Goal: Task Accomplishment & Management: Manage account settings

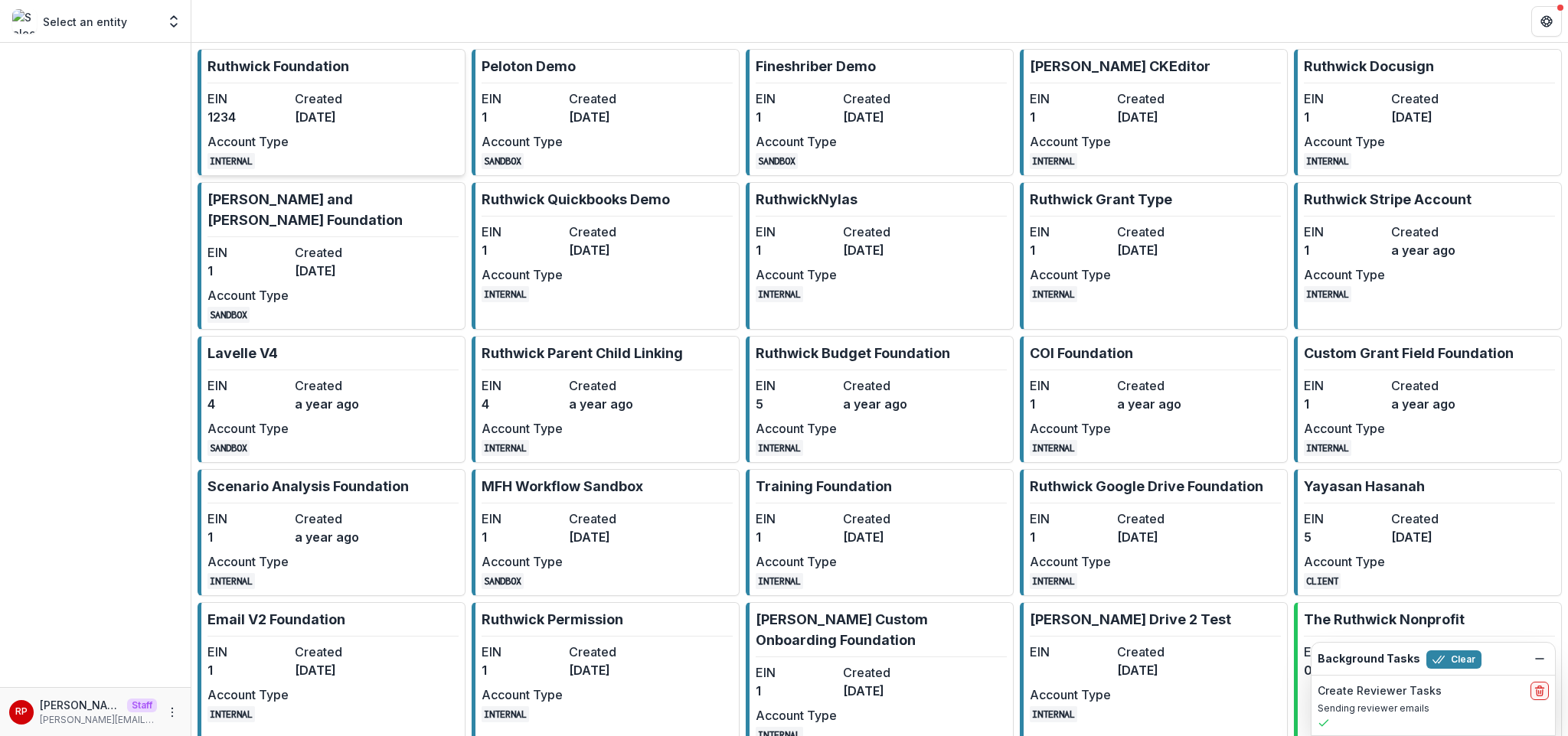
click at [391, 122] on link "[PERSON_NAME] Foundation EIN 1234 Created [DATE] Account Type INTERNAL" at bounding box center [332, 112] width 268 height 127
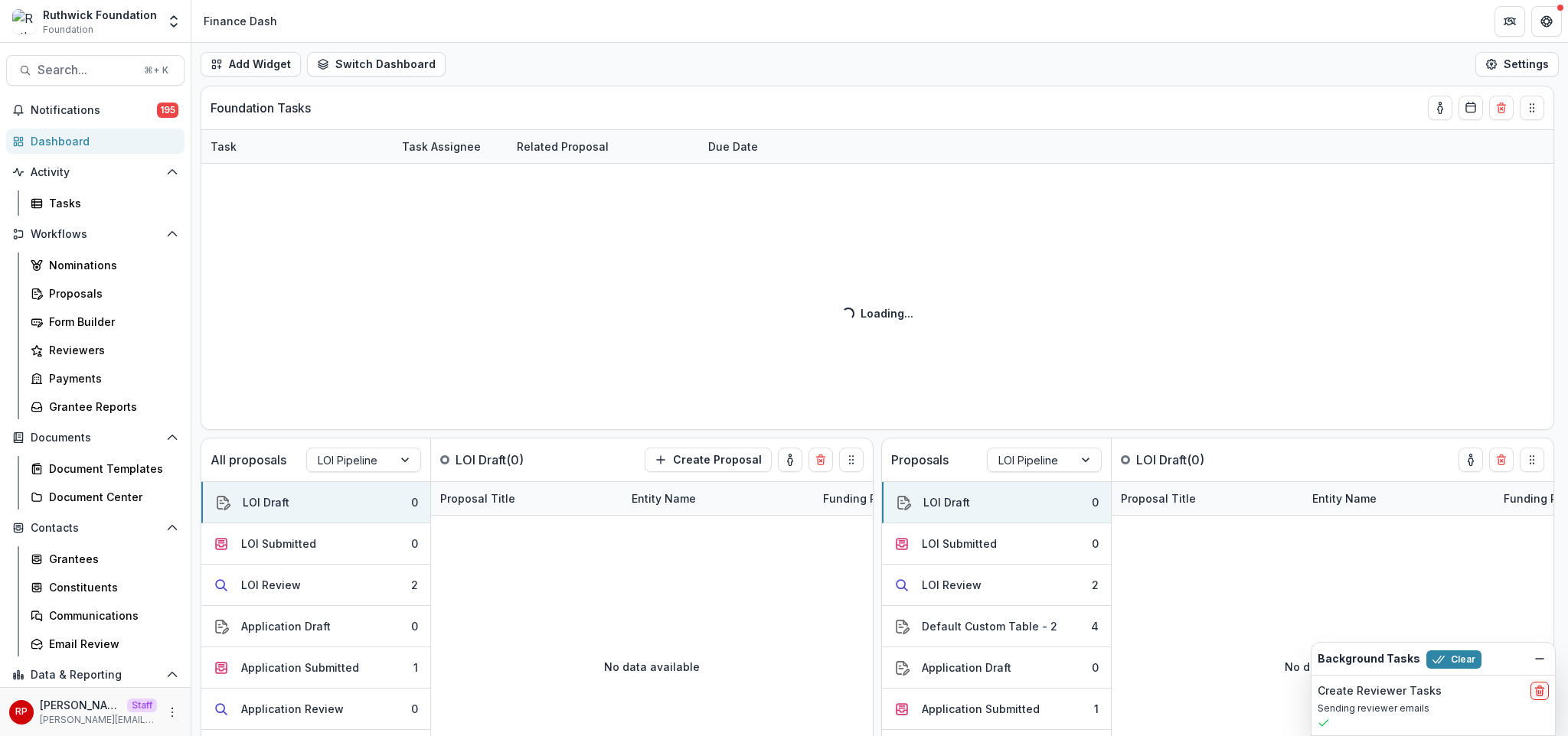
scroll to position [116, 0]
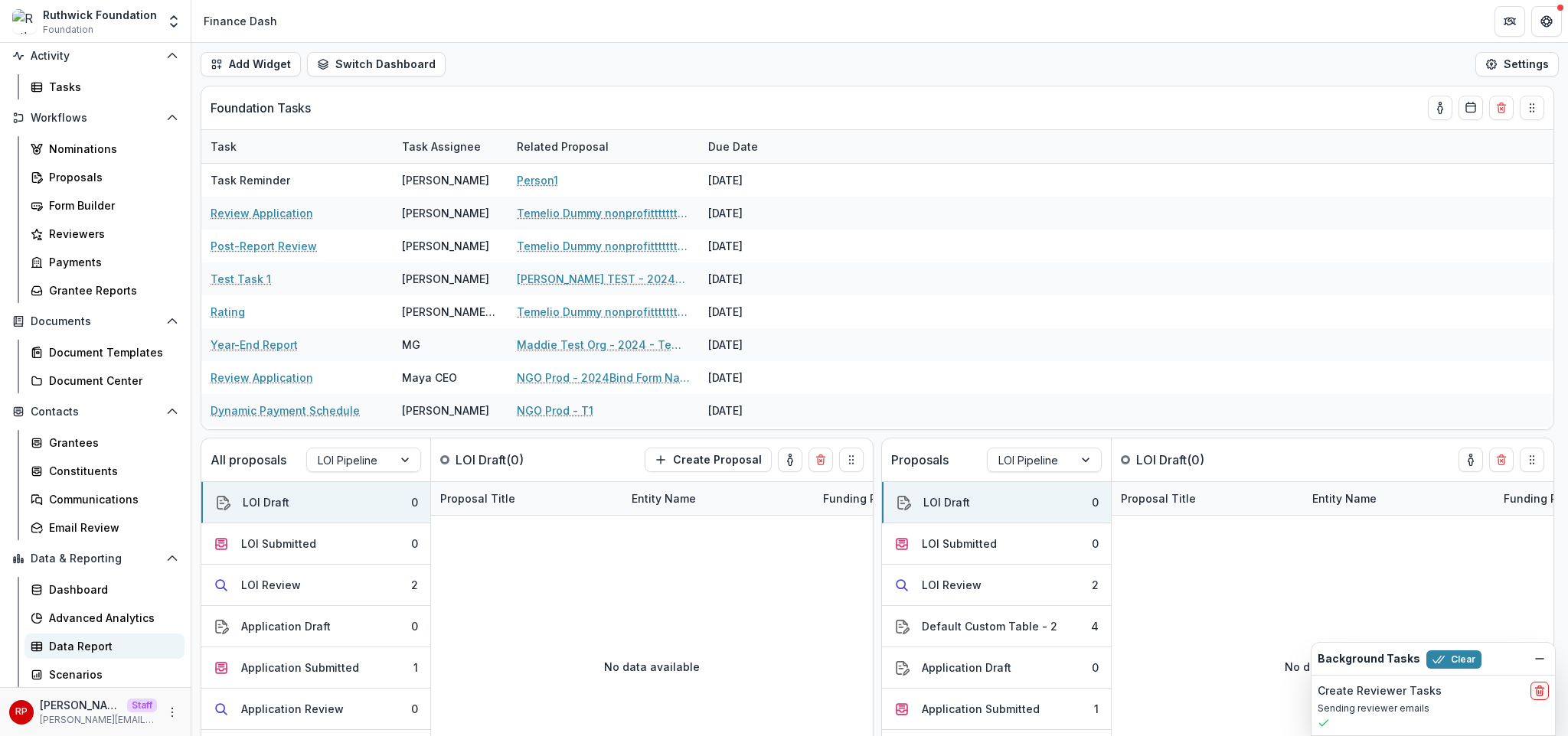
click at [96, 648] on div "Data Report" at bounding box center [110, 646] width 123 height 16
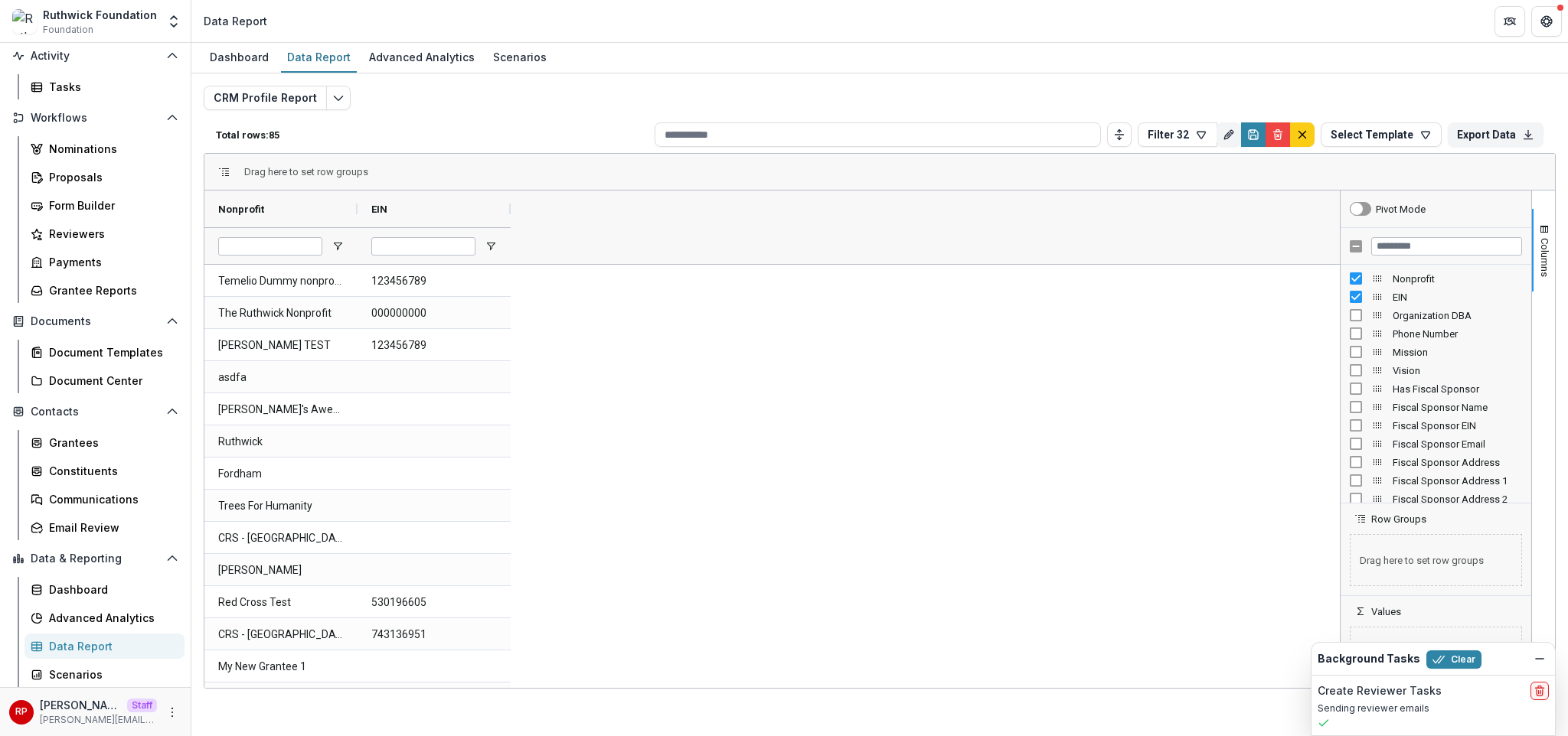
click at [1310, 139] on button "default" at bounding box center [1302, 135] width 25 height 25
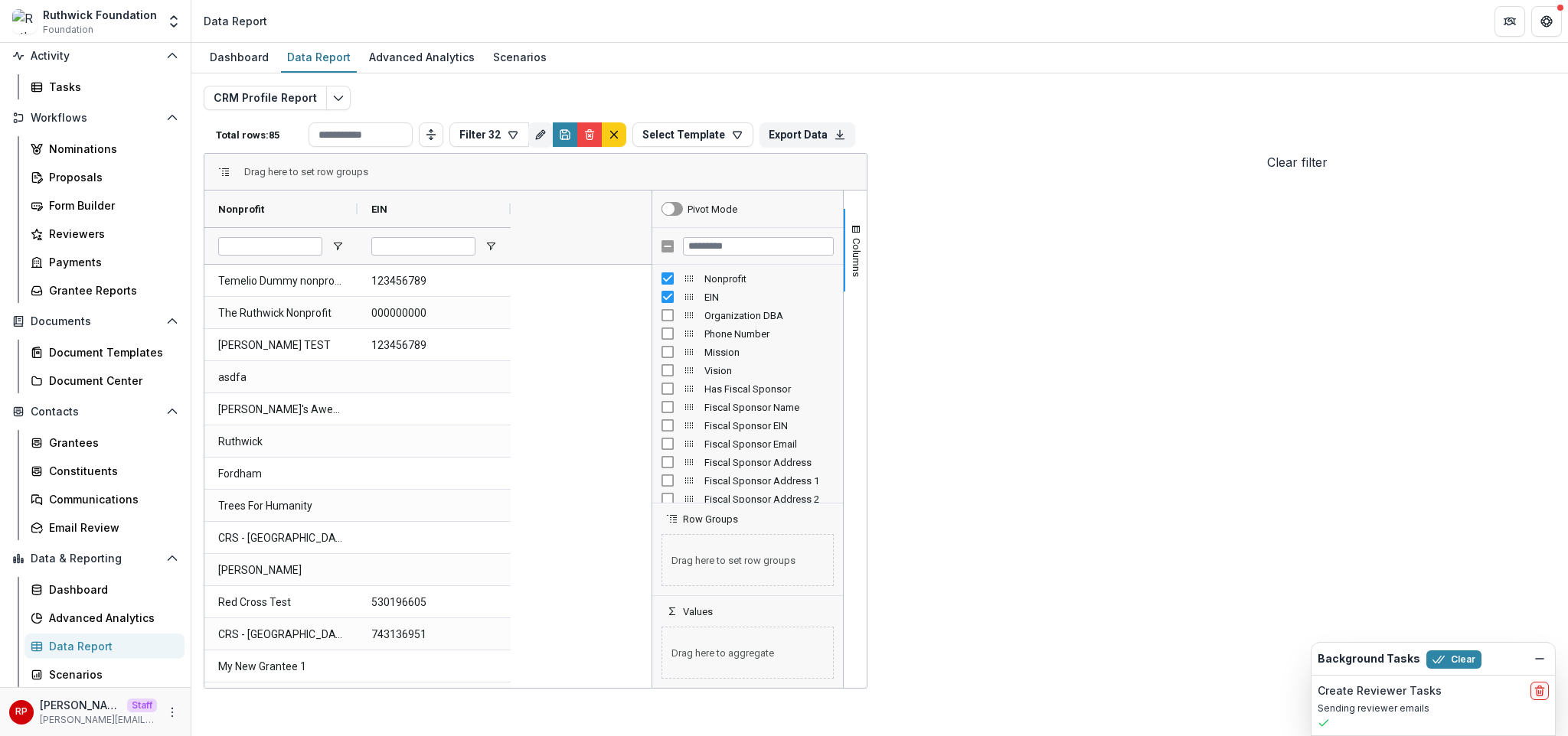
click at [626, 140] on button "default" at bounding box center [614, 135] width 25 height 25
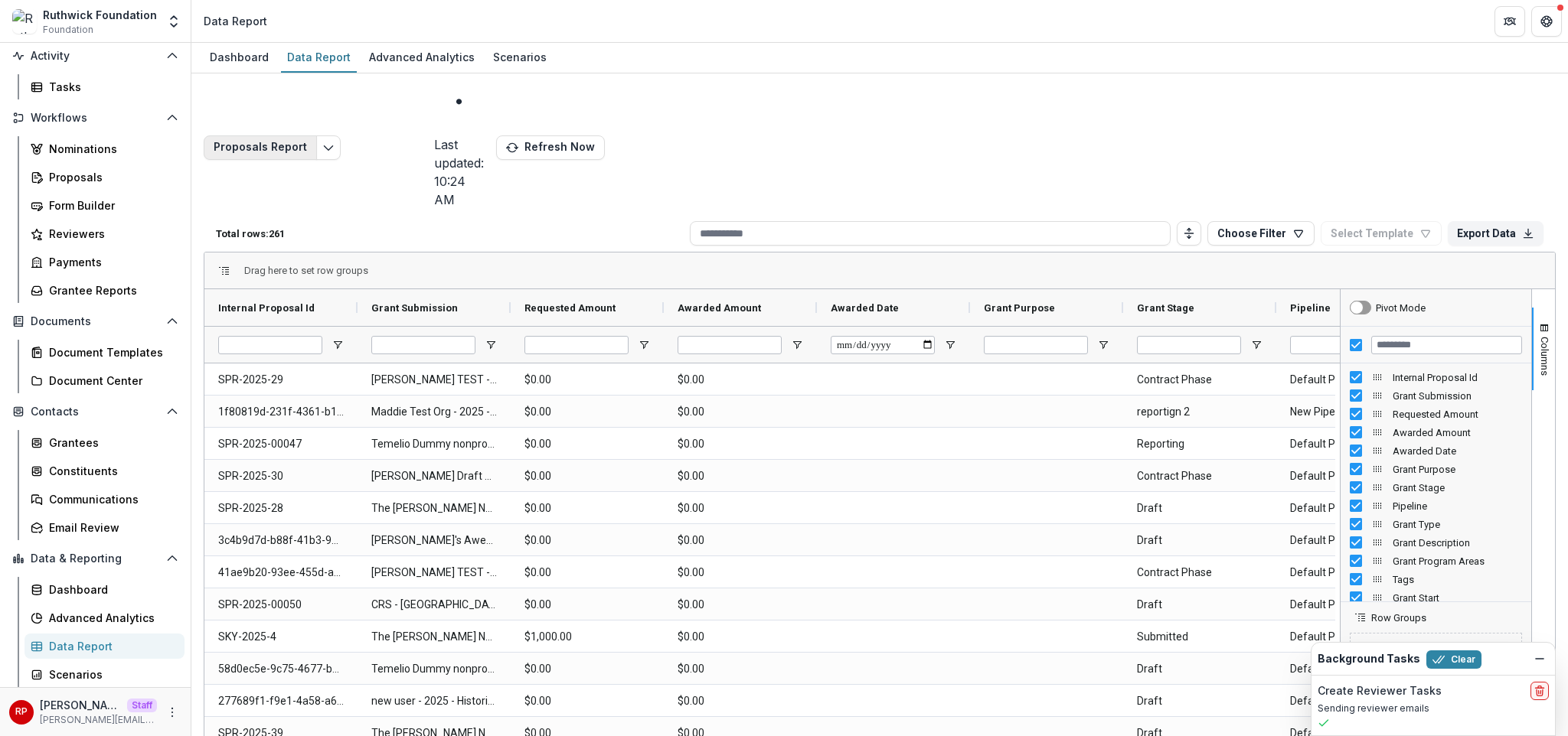
click at [276, 136] on button "Proposals Report" at bounding box center [260, 148] width 113 height 25
click at [326, 136] on button "Edit selected report" at bounding box center [329, 148] width 25 height 25
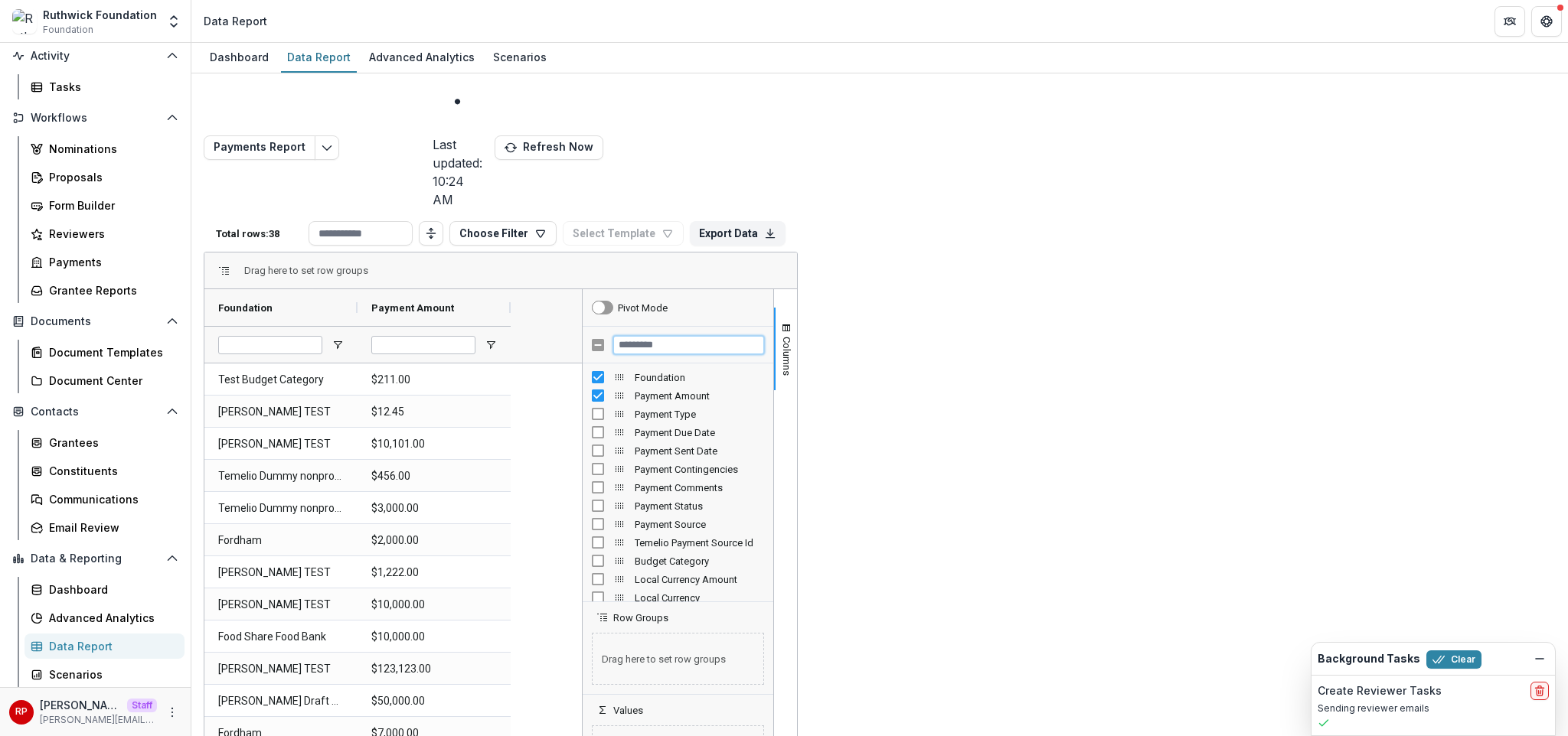
click at [764, 336] on input "Filter Columns Input" at bounding box center [688, 346] width 151 height 19
type input "***"
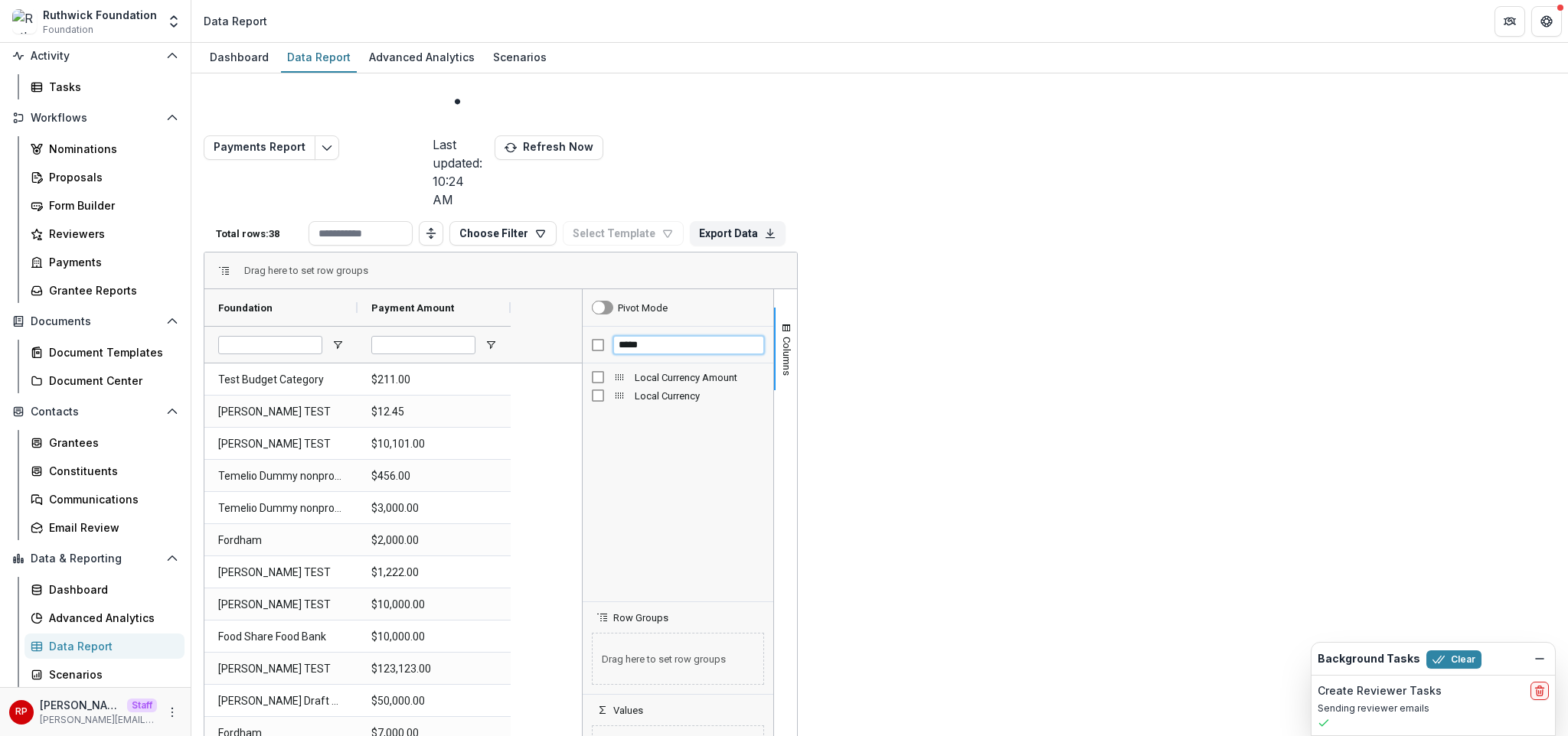
type input "*****"
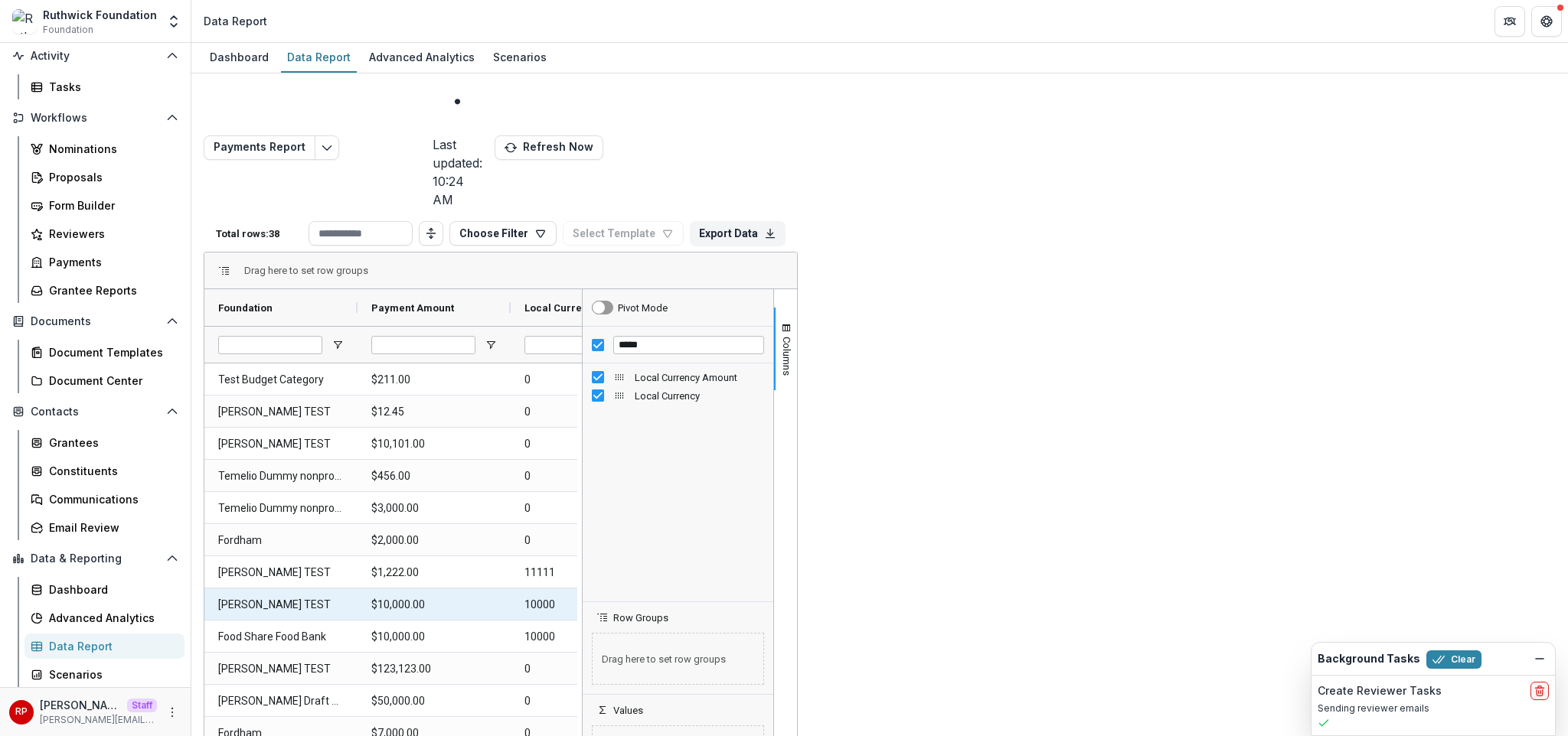
click at [705, 589] on Currency-2821 "US Dollar" at bounding box center [740, 604] width 126 height 31
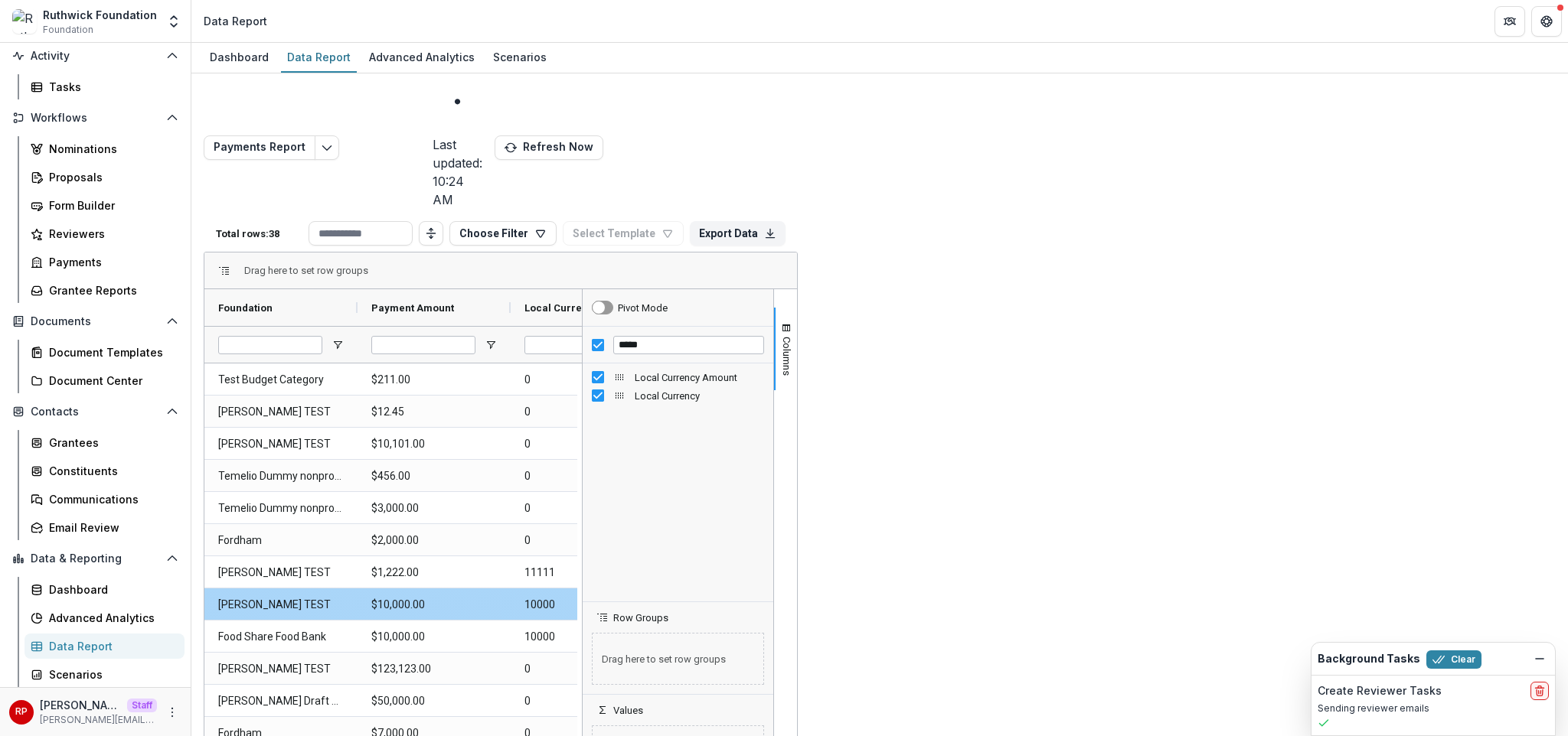
click at [705, 589] on Currency-2821 "US Dollar" at bounding box center [740, 604] width 126 height 31
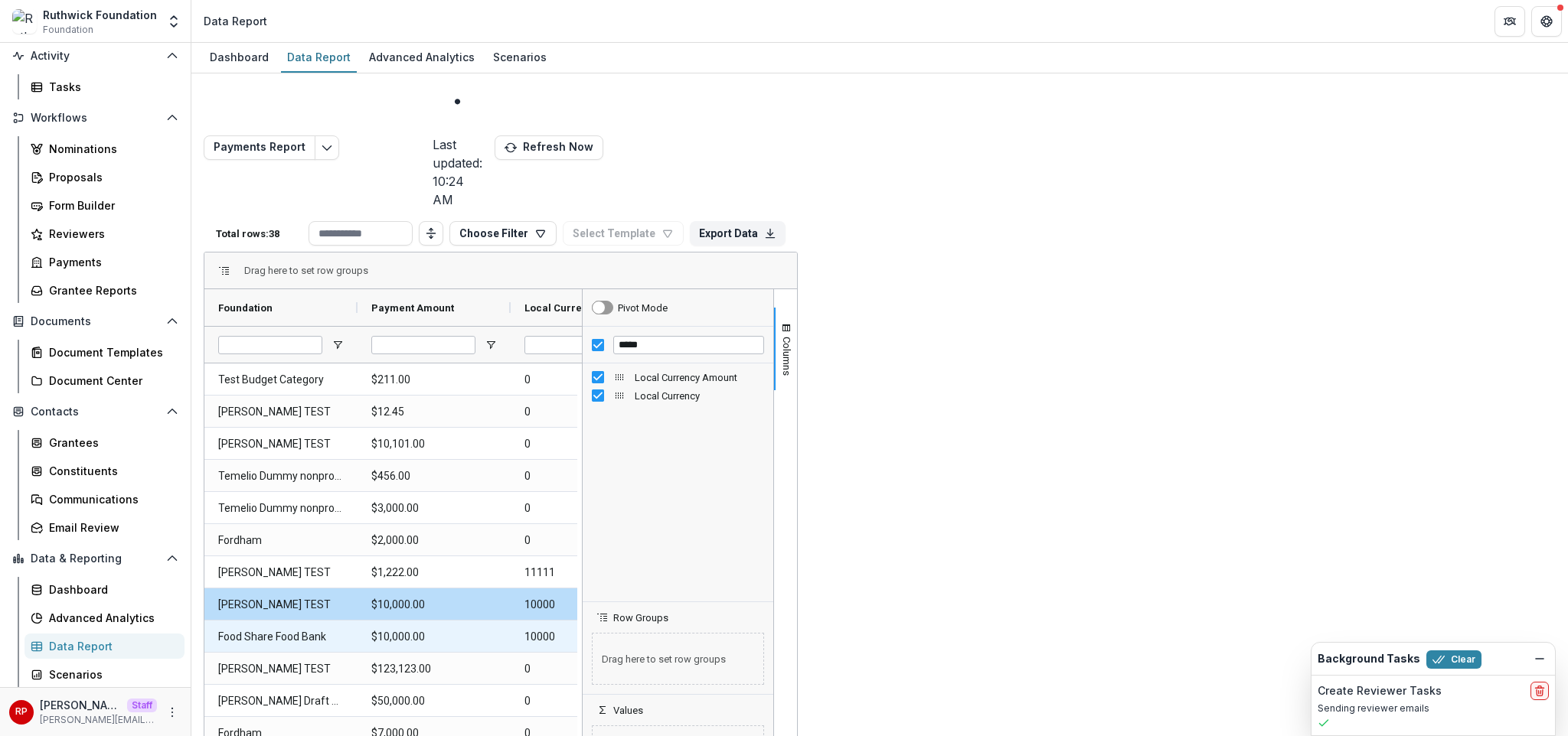
click at [712, 621] on Currency-2822 "US Dollar" at bounding box center [740, 637] width 126 height 31
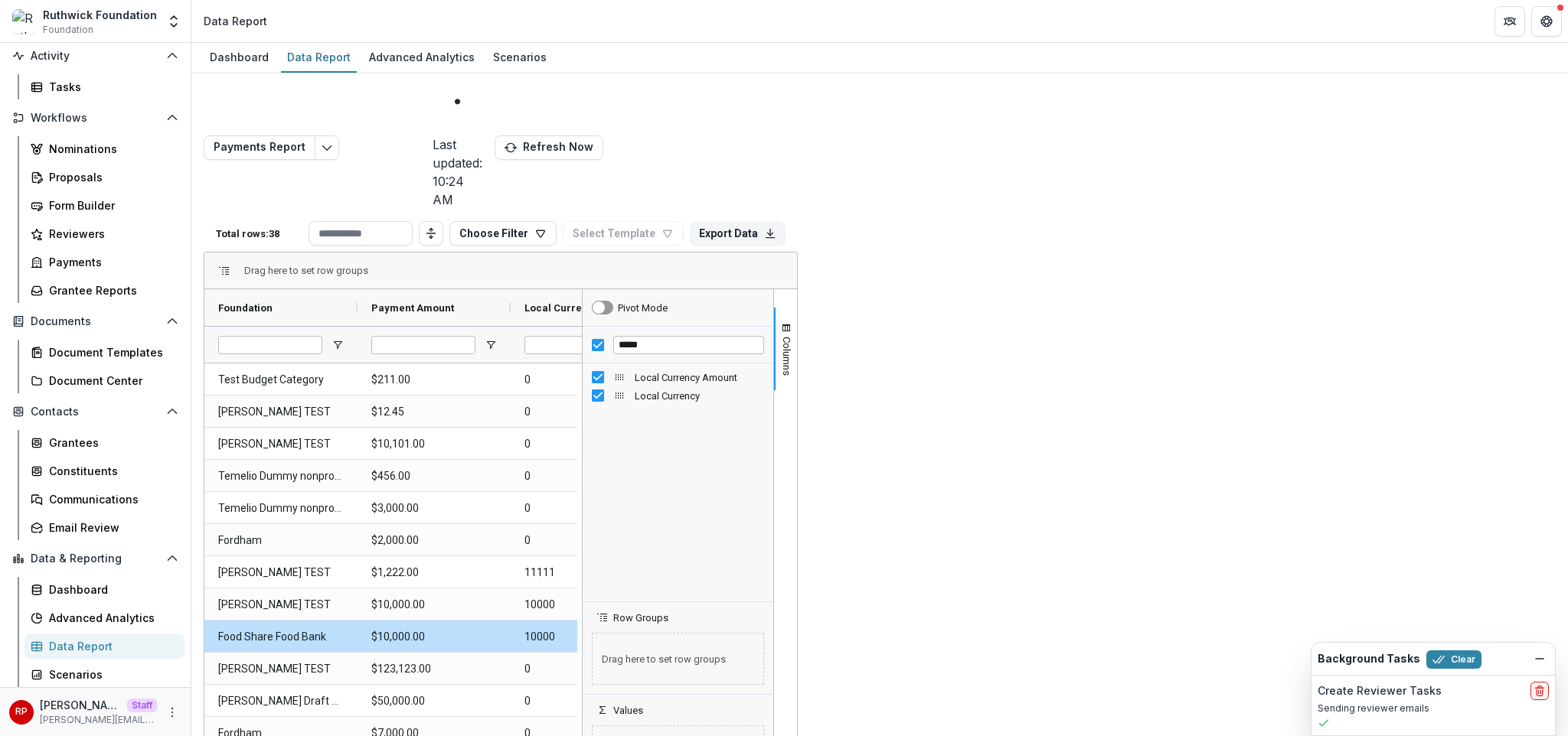
drag, startPoint x: 662, startPoint y: 208, endPoint x: 826, endPoint y: 208, distance: 164.0
click at [826, 289] on div at bounding box center [828, 307] width 6 height 36
click at [593, 293] on div "Local Currency Amount" at bounding box center [663, 308] width 277 height 29
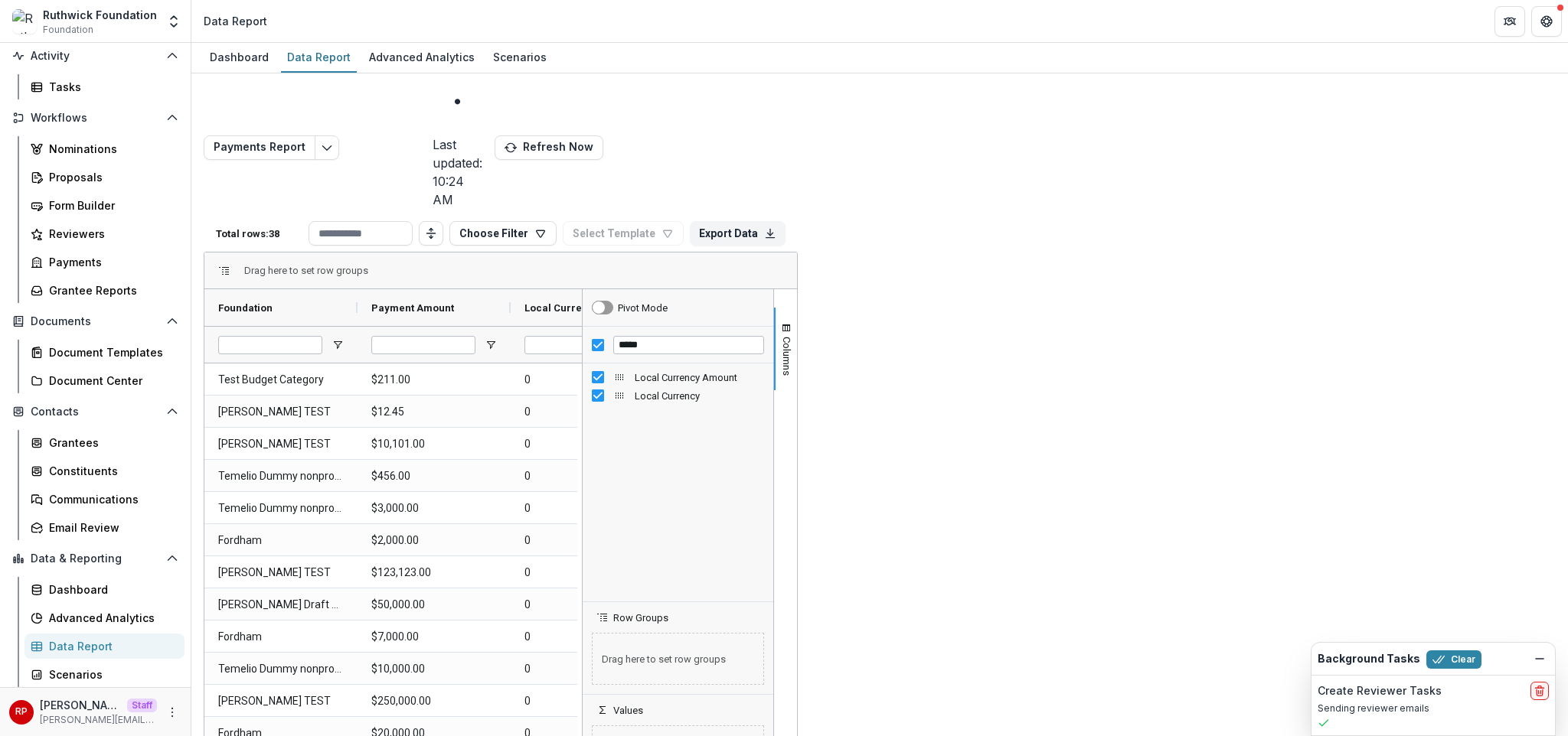
click at [592, 293] on div "Local Currency Amount 1" at bounding box center [663, 308] width 277 height 29
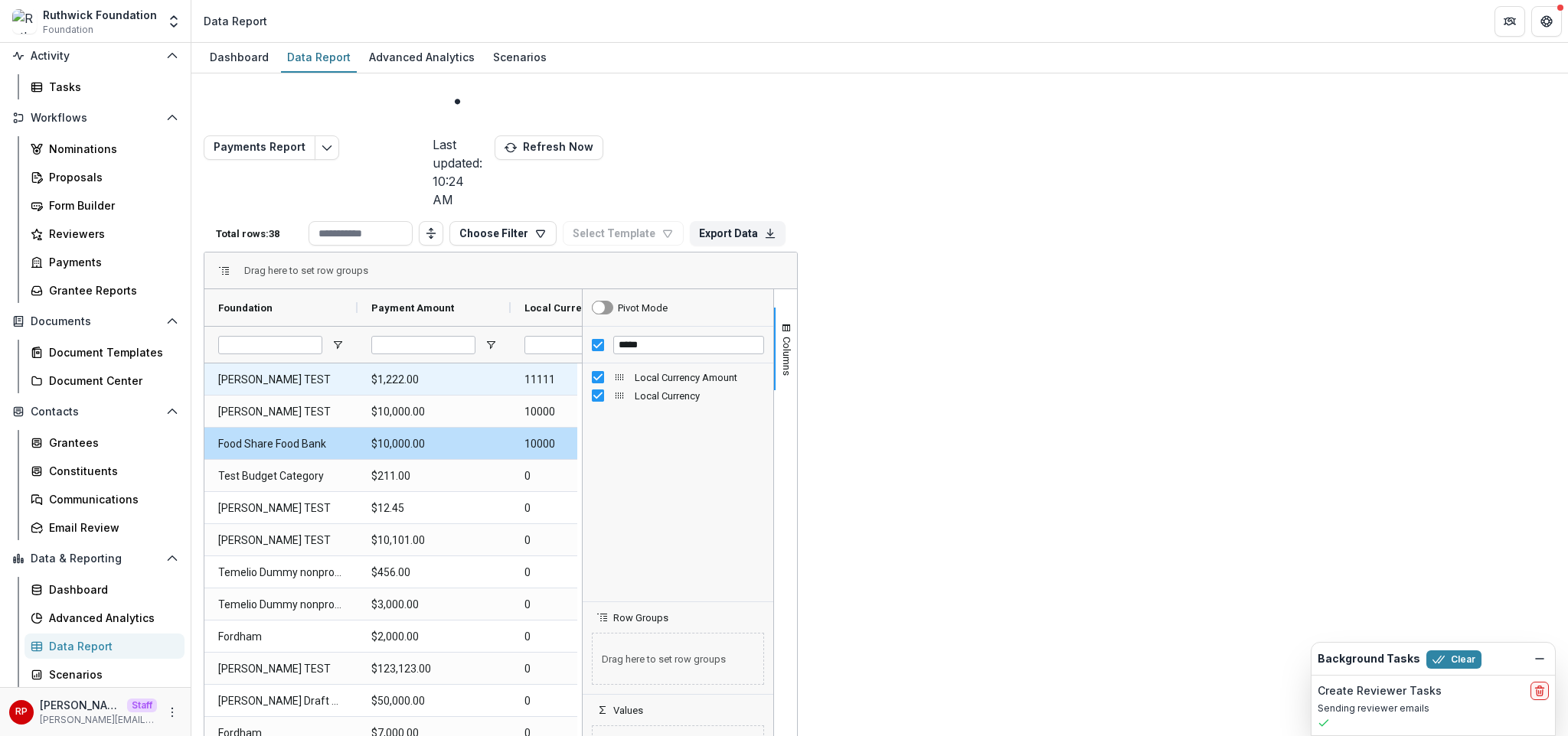
click at [851, 364] on Currency-2853 "Euro" at bounding box center [904, 380] width 126 height 31
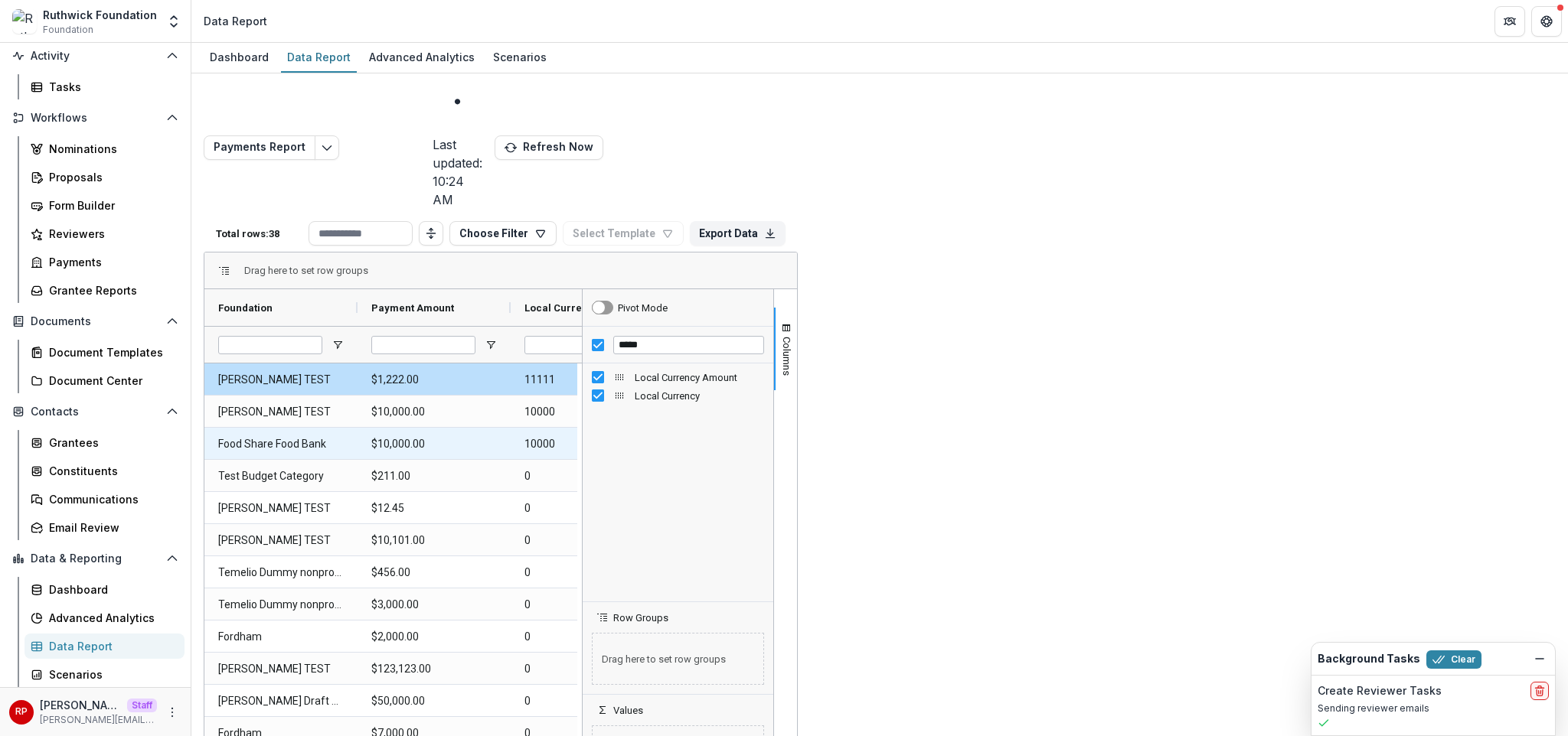
click at [874, 428] on Currency-2861 "US Dollar" at bounding box center [904, 444] width 126 height 31
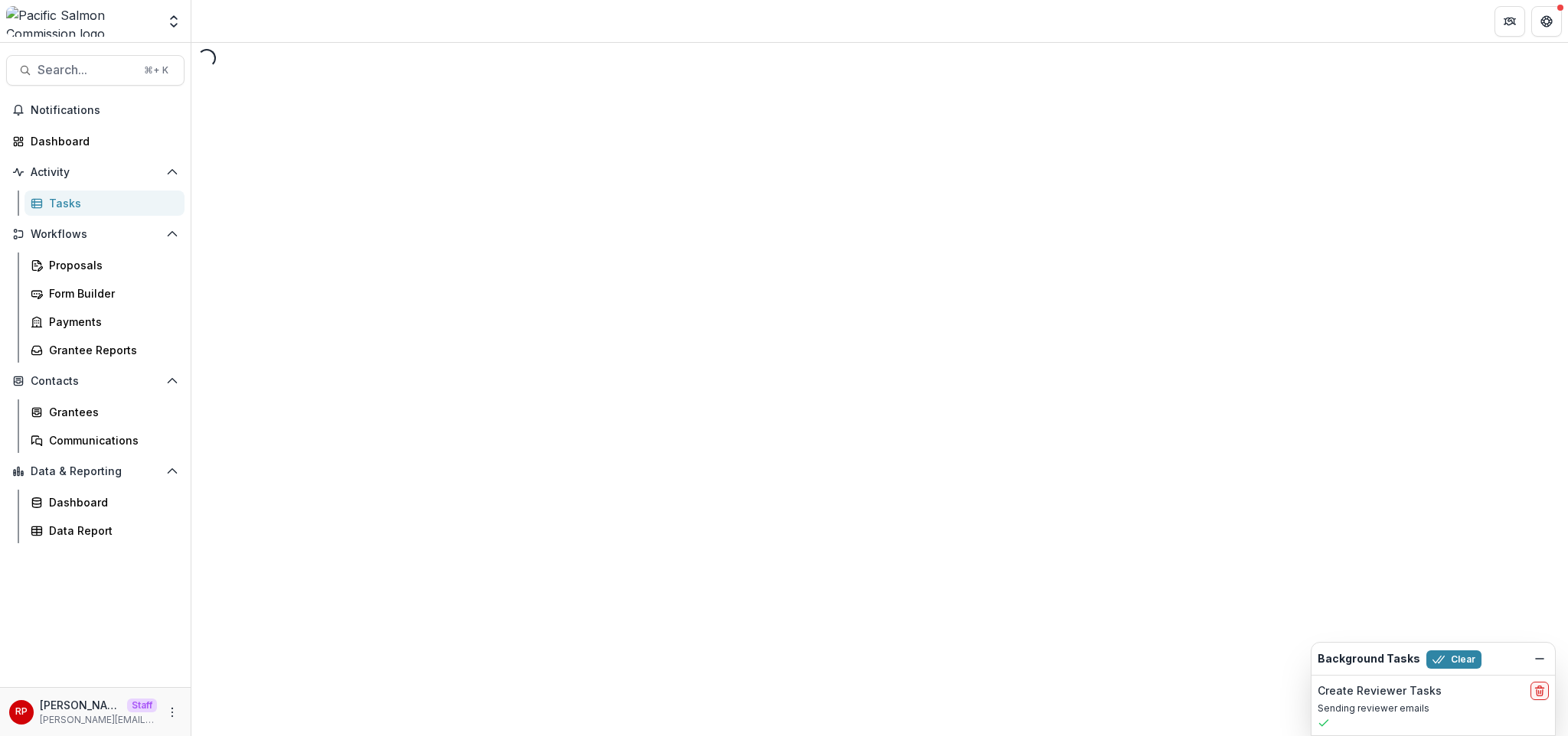
select select "********"
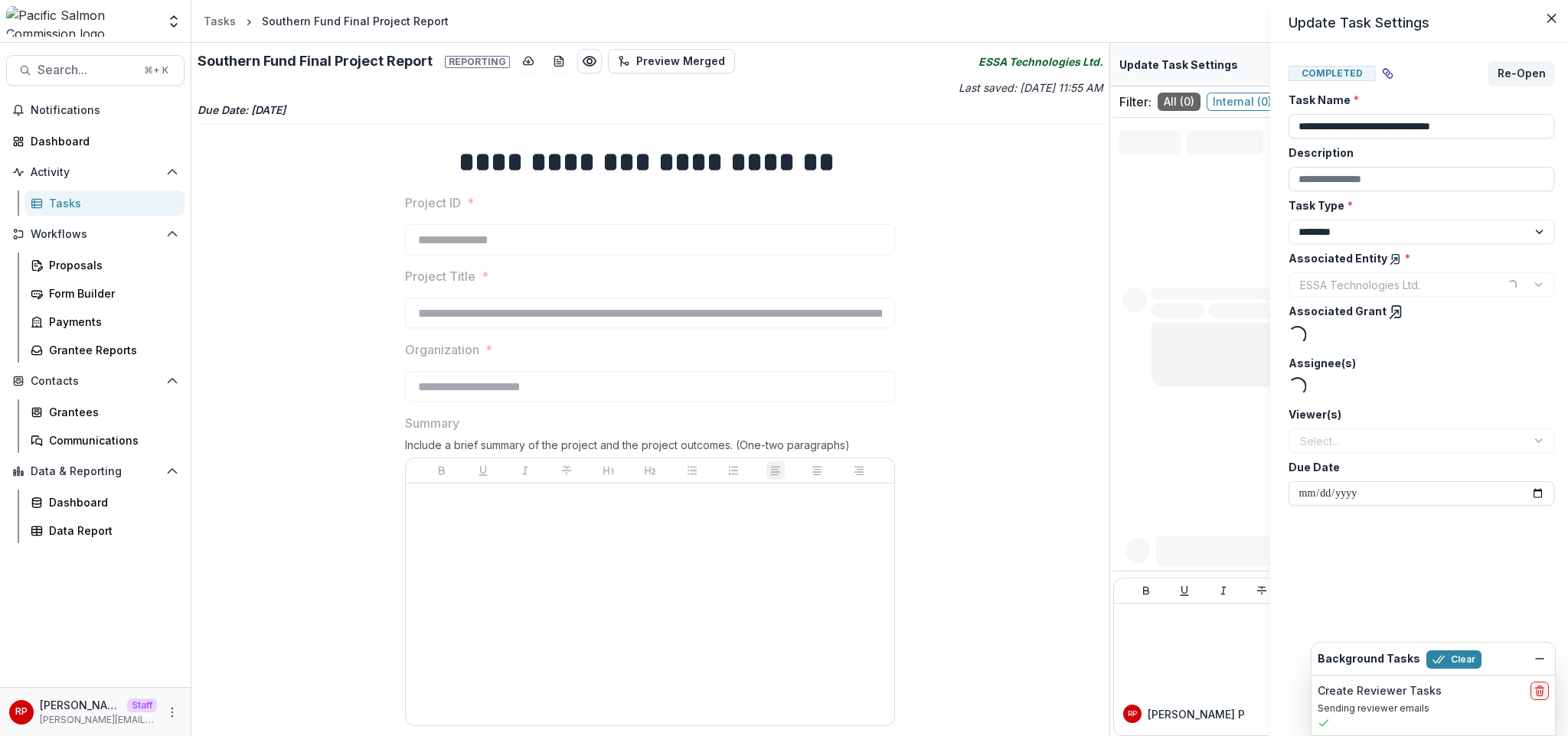
click at [171, 710] on div "**********" at bounding box center [784, 368] width 1568 height 736
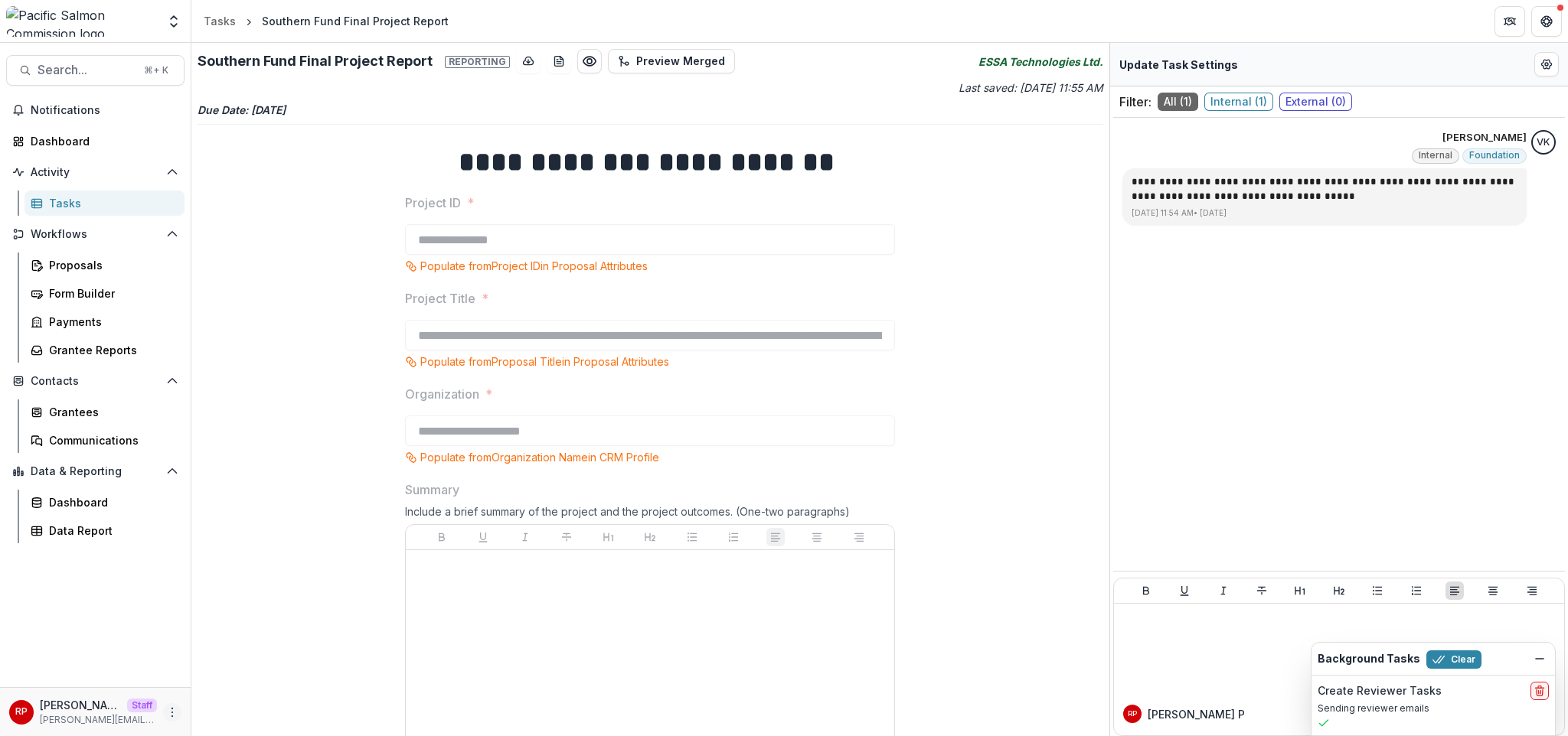
click at [171, 707] on icon "More" at bounding box center [172, 713] width 12 height 12
click at [249, 680] on link "User Settings" at bounding box center [273, 679] width 164 height 26
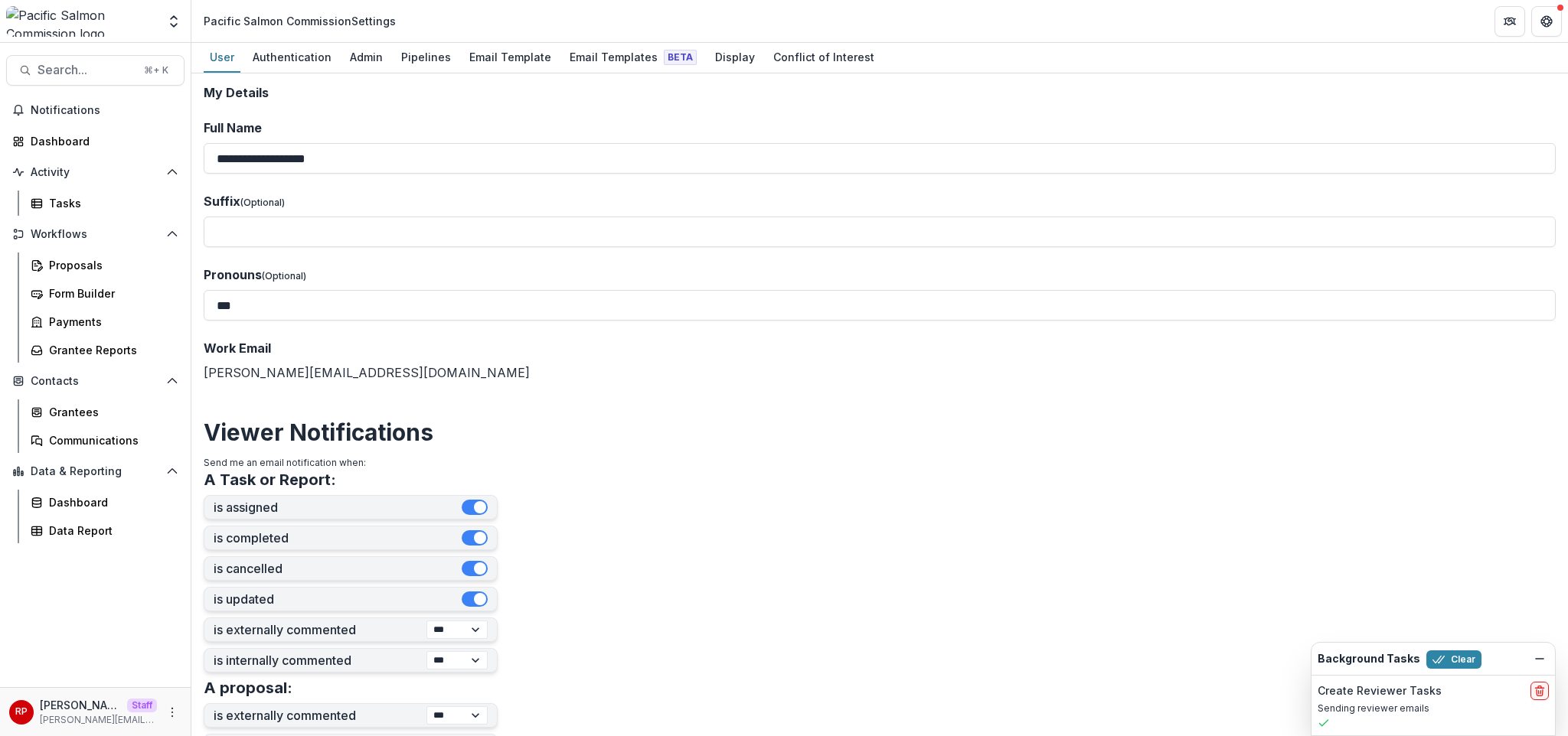
click at [810, 119] on label "Full Name" at bounding box center [875, 128] width 1342 height 19
click at [810, 143] on input "**********" at bounding box center [880, 159] width 1352 height 31
click at [815, 153] on input "**********" at bounding box center [880, 159] width 1352 height 31
click at [790, 76] on div "**********" at bounding box center [880, 404] width 1377 height 662
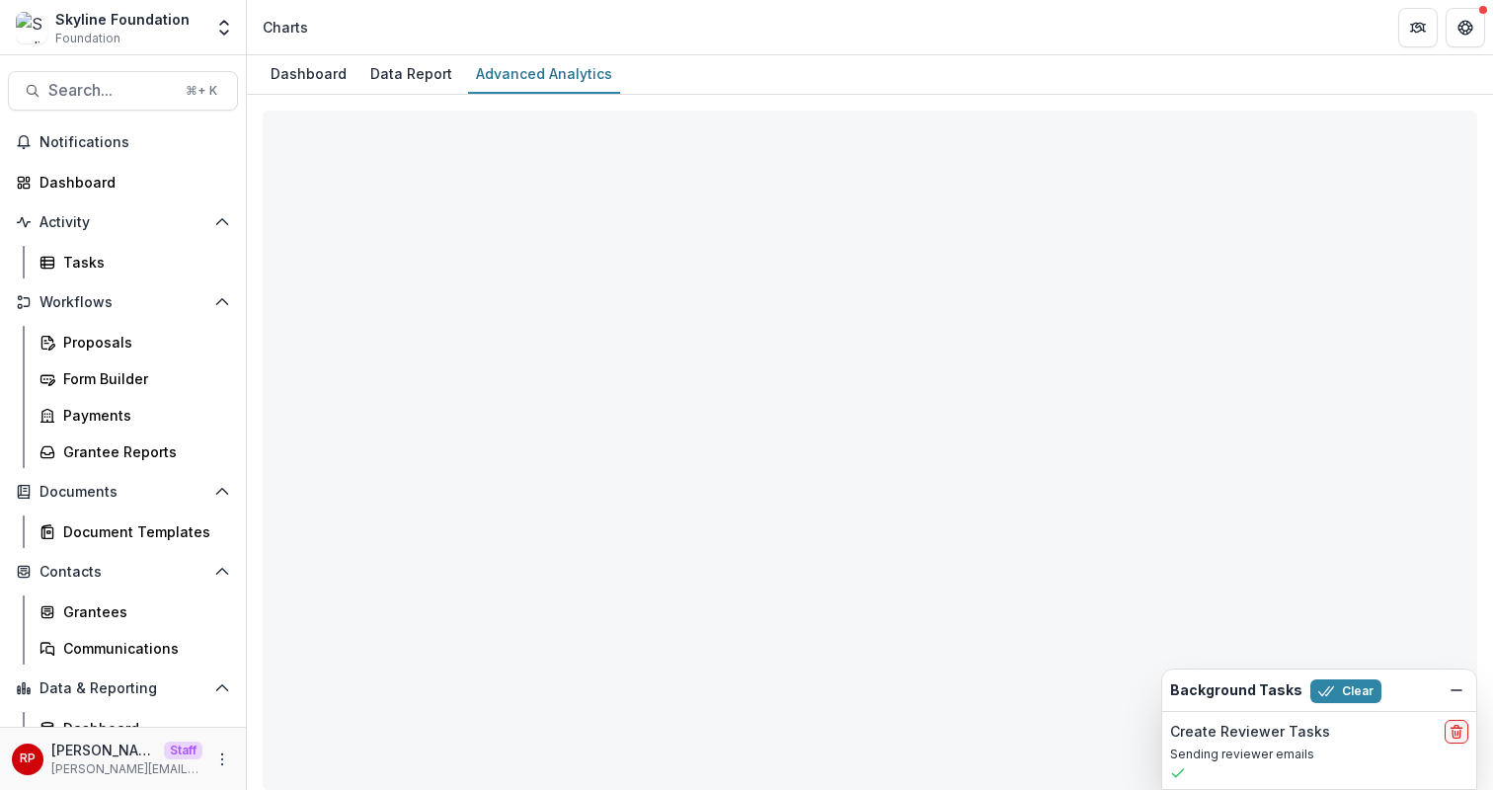
click at [731, 28] on header "Charts" at bounding box center [870, 27] width 1246 height 54
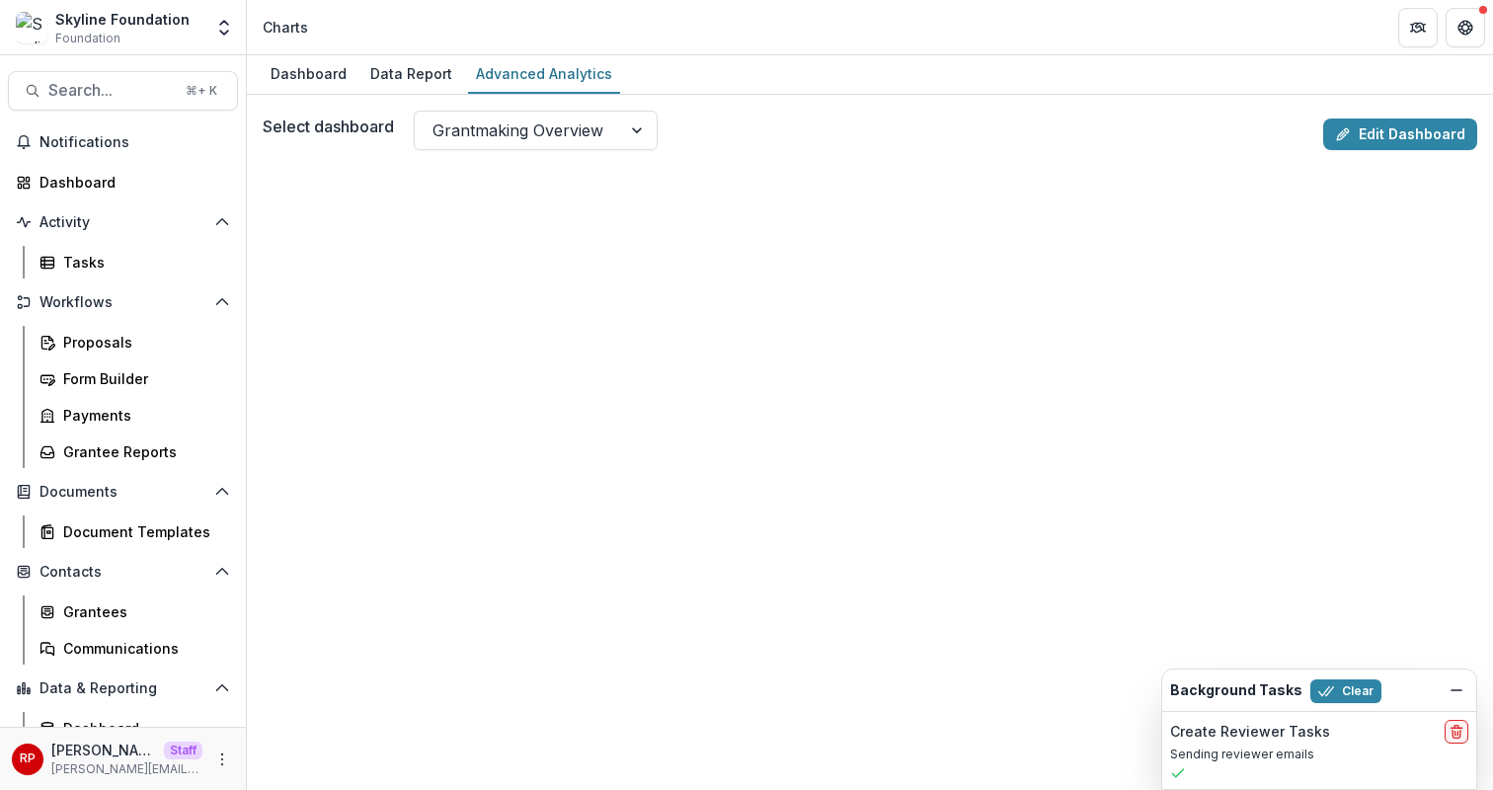
click at [1029, 86] on div "Dashboard Data Report Advanced Analytics" at bounding box center [870, 75] width 1246 height 40
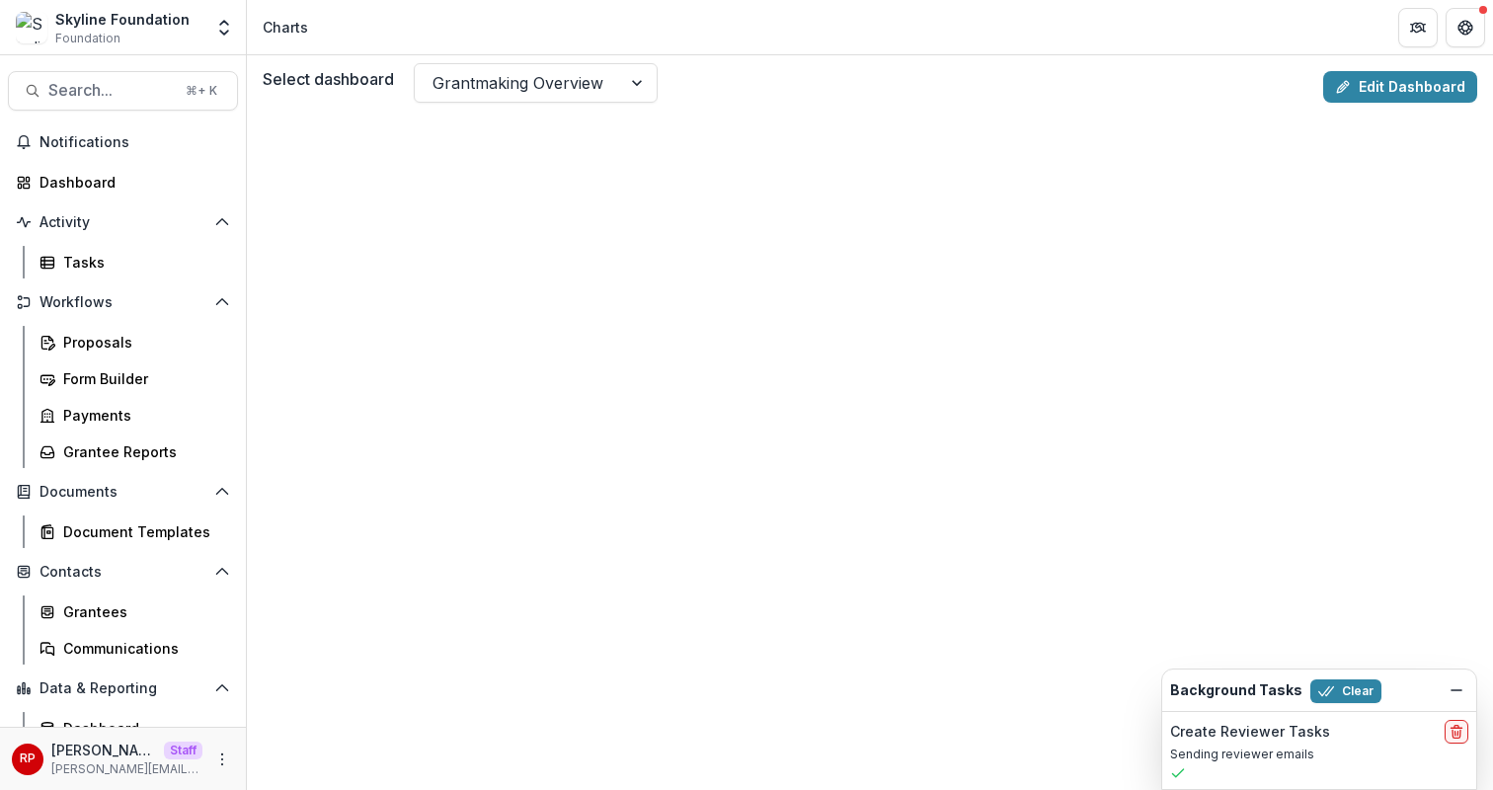
click at [522, 104] on div "Select dashboard Grantmaking Overview Edit Dashboard" at bounding box center [870, 86] width 1215 height 47
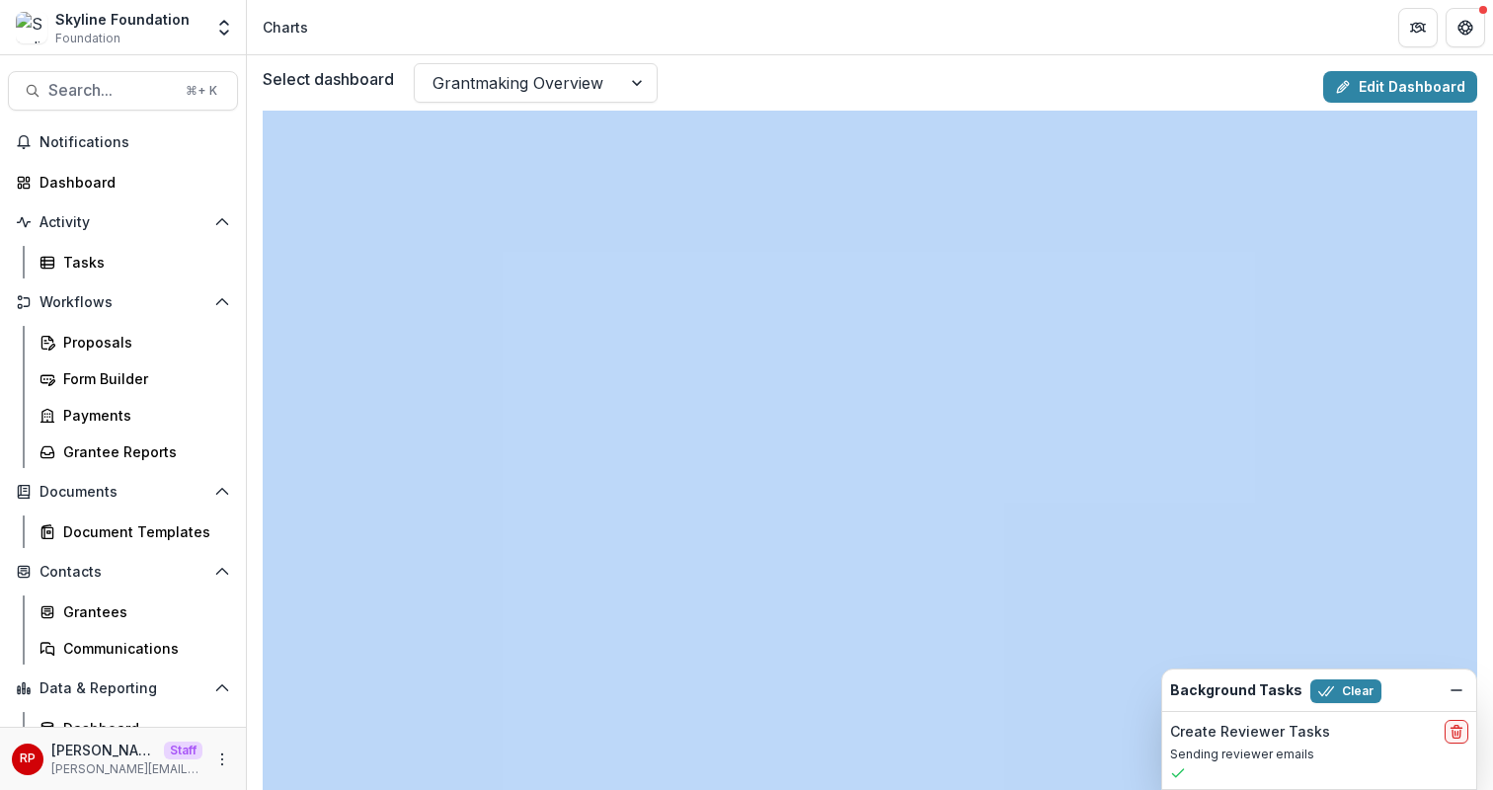
click at [522, 105] on div "Select dashboard Grantmaking Overview Edit Dashboard" at bounding box center [870, 86] width 1215 height 47
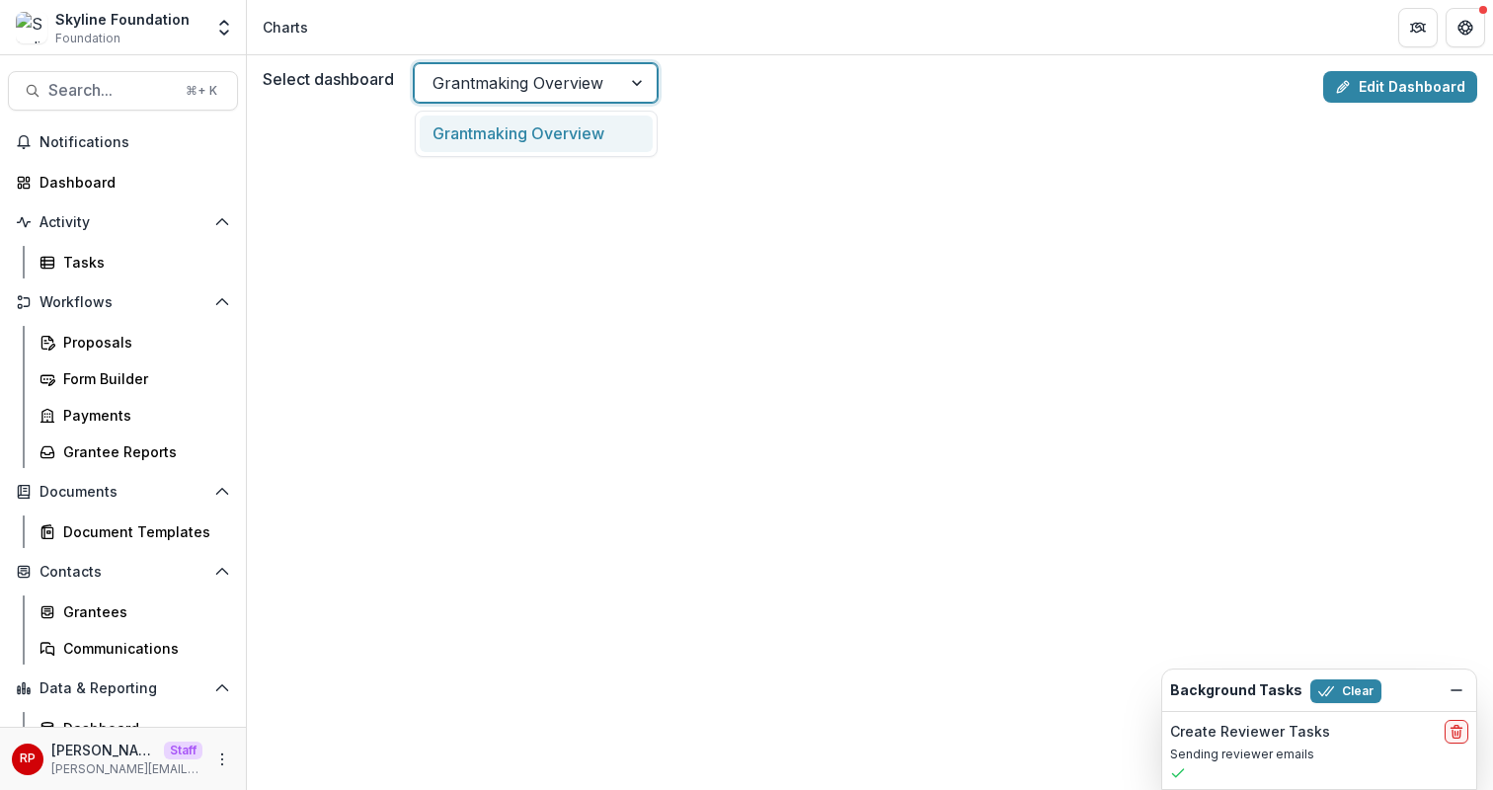
click at [526, 93] on div at bounding box center [518, 83] width 171 height 28
click at [562, 69] on div at bounding box center [518, 83] width 171 height 28
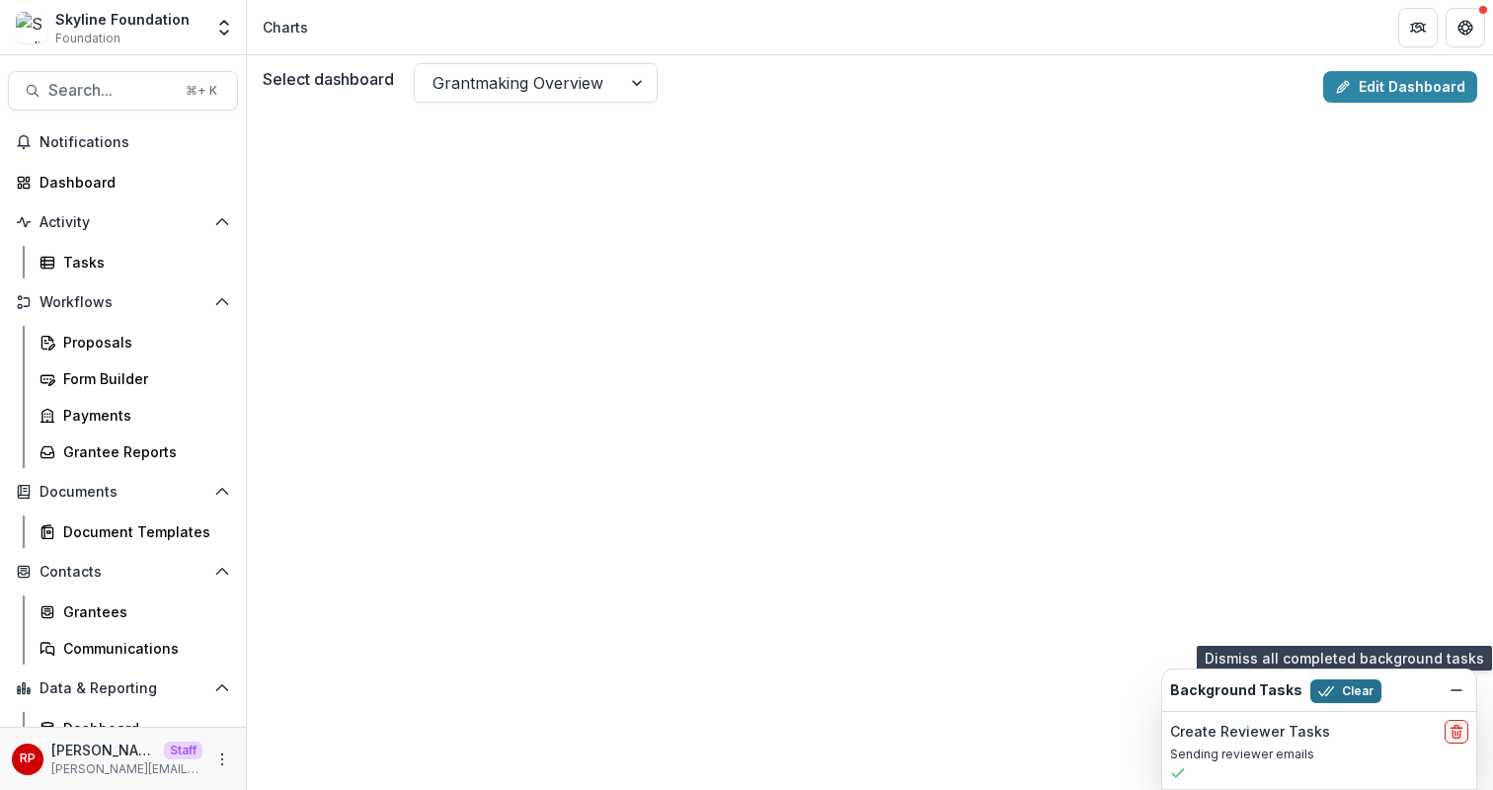
click at [1333, 697] on button "Clear" at bounding box center [1346, 691] width 71 height 24
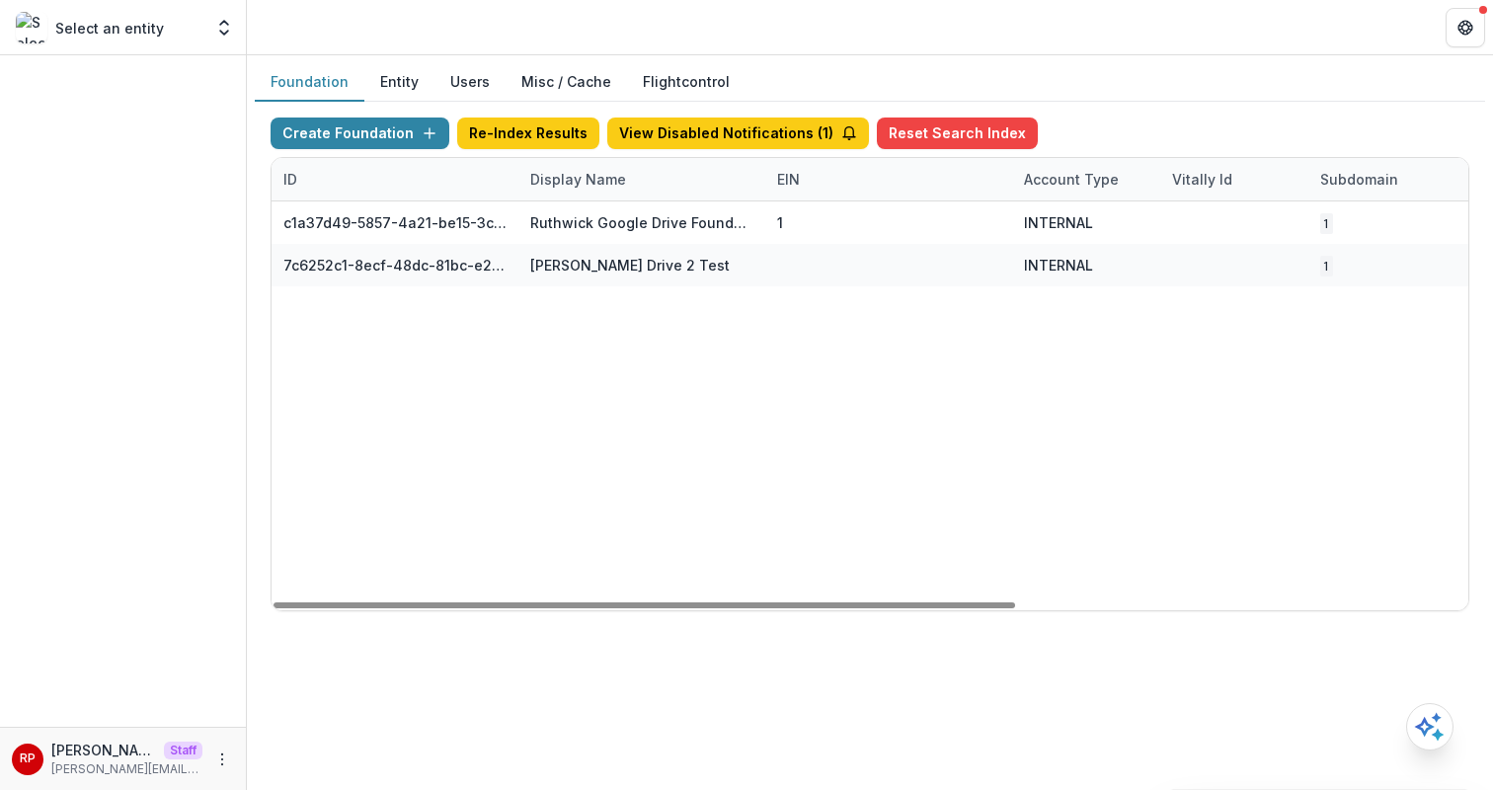
scroll to position [0, 284]
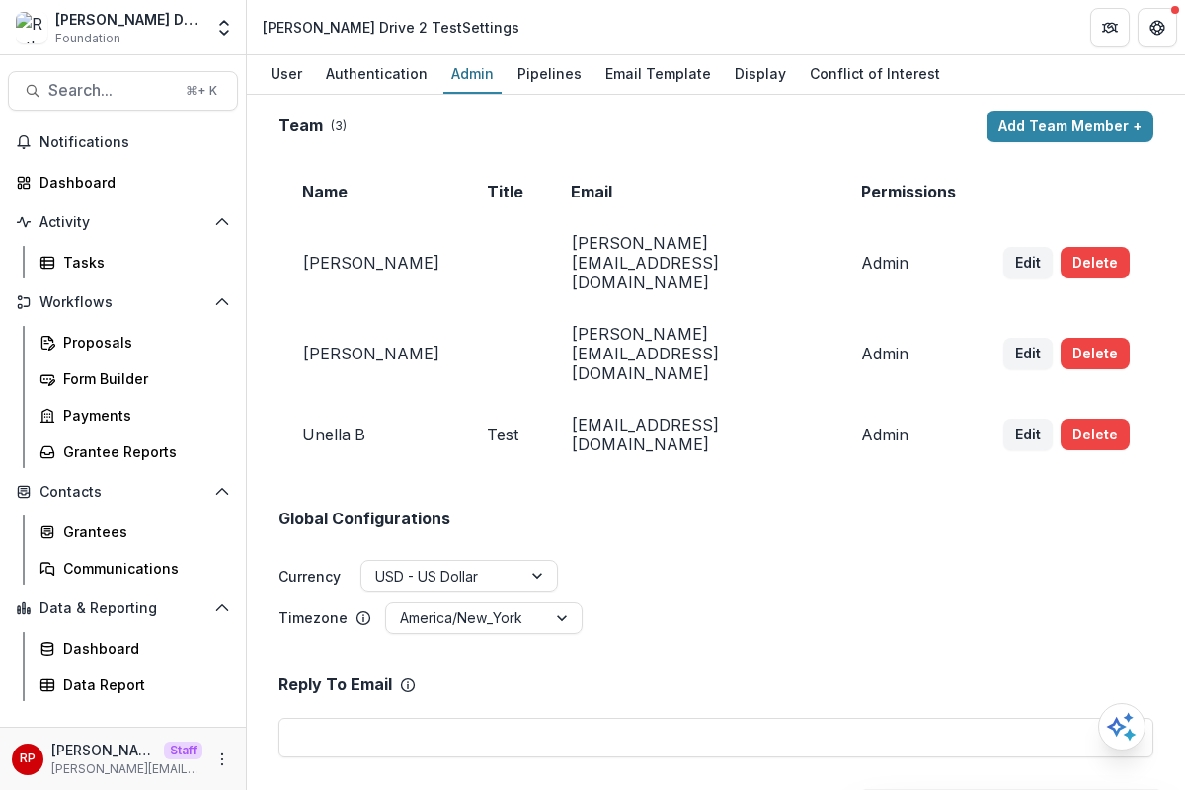
scroll to position [1374, 0]
